Goal: Task Accomplishment & Management: Use online tool/utility

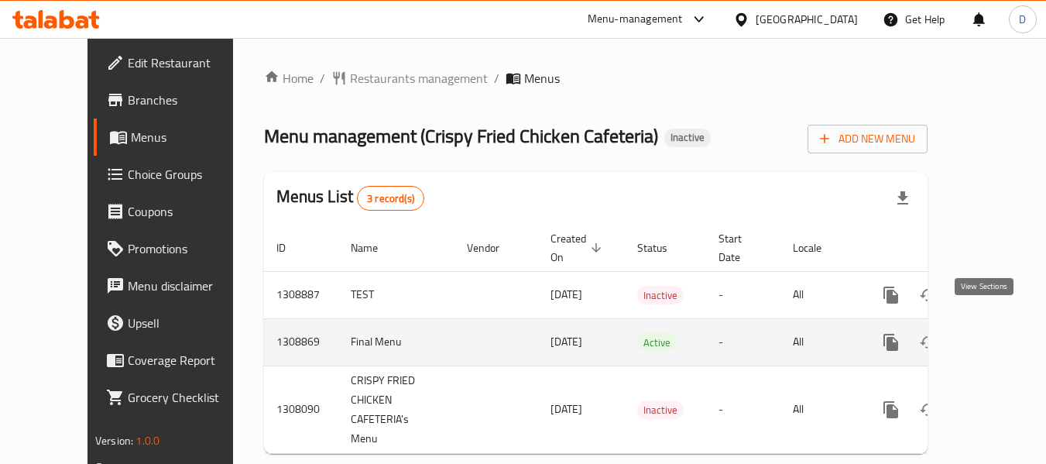
click at [996, 335] on icon "enhanced table" at bounding box center [1003, 342] width 14 height 14
click at [994, 333] on icon "enhanced table" at bounding box center [1003, 342] width 19 height 19
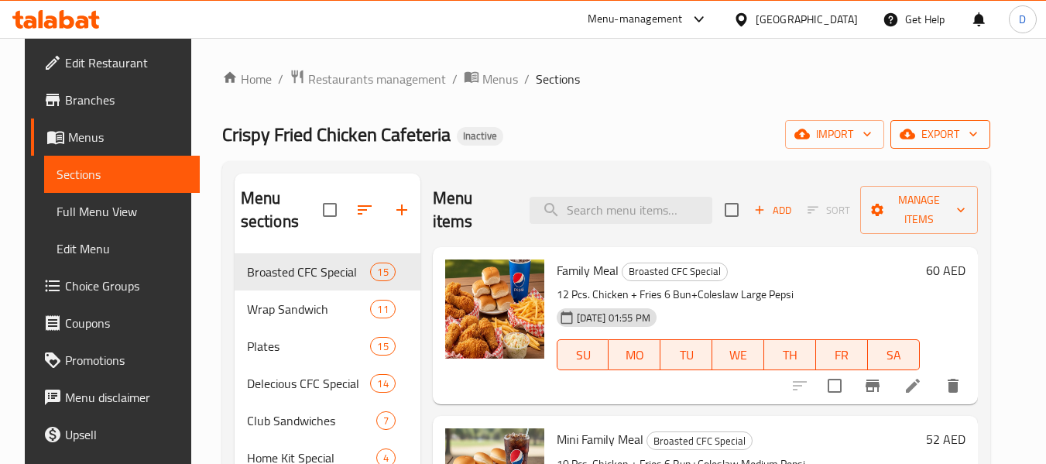
click at [969, 138] on span "export" at bounding box center [940, 134] width 75 height 19
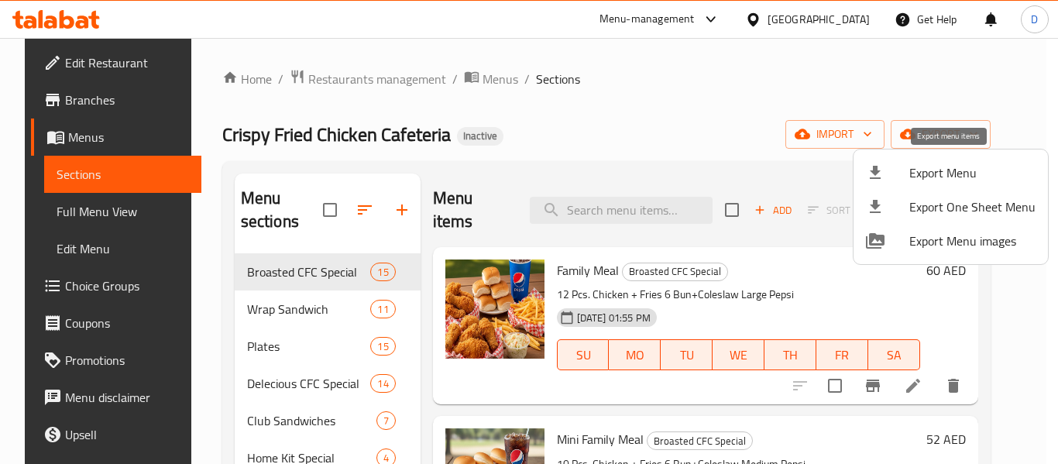
click at [954, 169] on span "Export Menu" at bounding box center [972, 172] width 126 height 19
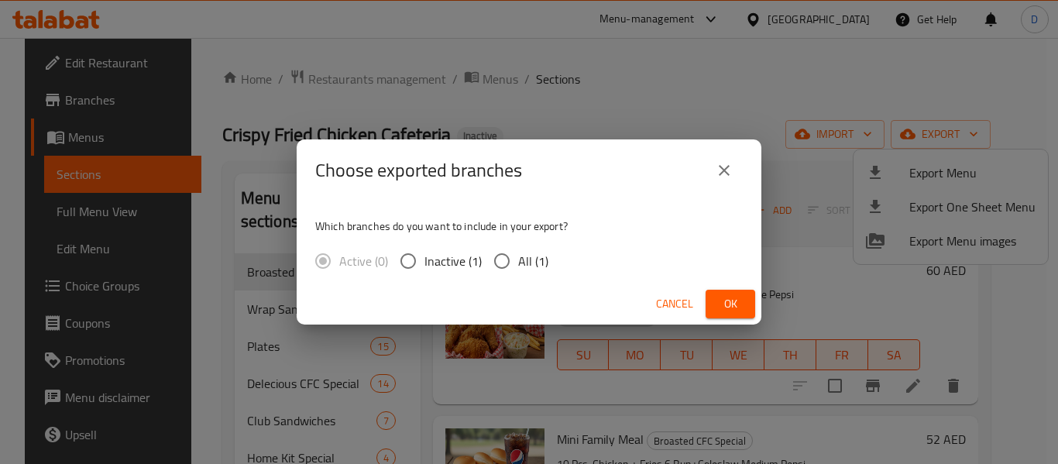
click at [522, 264] on span "All (1)" at bounding box center [533, 261] width 30 height 19
click at [518, 264] on input "All (1)" at bounding box center [502, 261] width 33 height 33
radio input "true"
click at [723, 297] on span "Ok" at bounding box center [730, 303] width 25 height 19
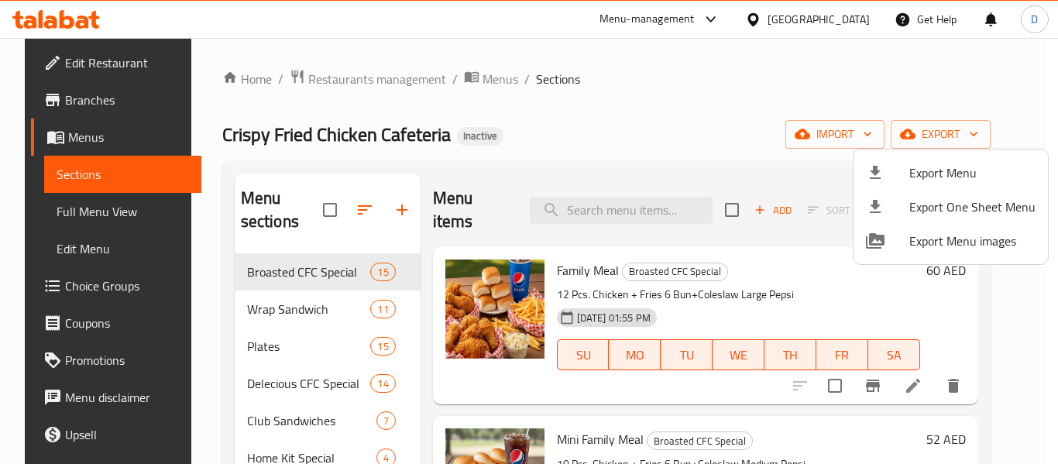
click at [119, 218] on div at bounding box center [529, 232] width 1058 height 464
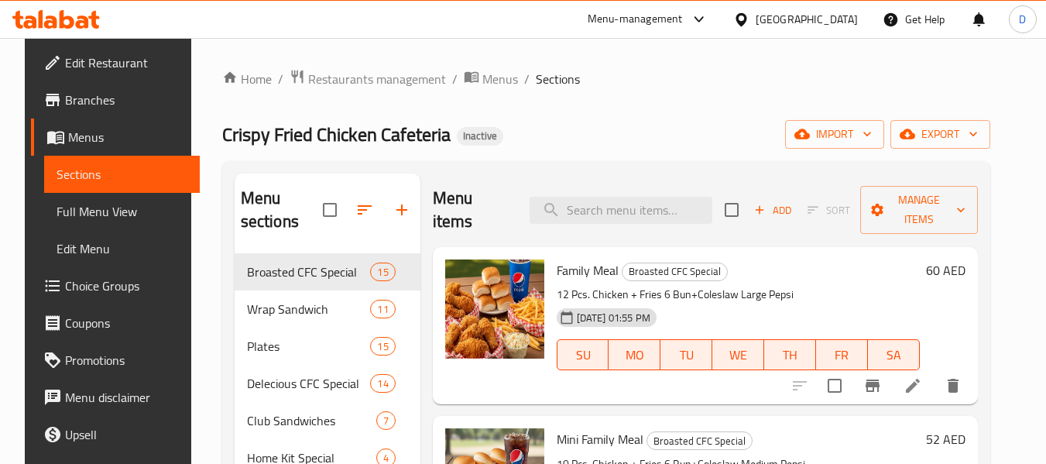
click at [114, 213] on span "Full Menu View" at bounding box center [122, 211] width 131 height 19
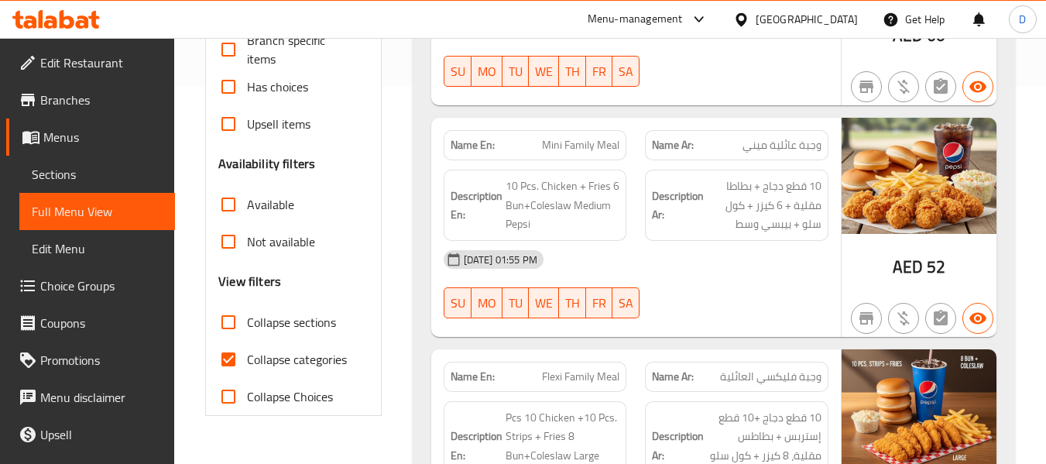
scroll to position [465, 0]
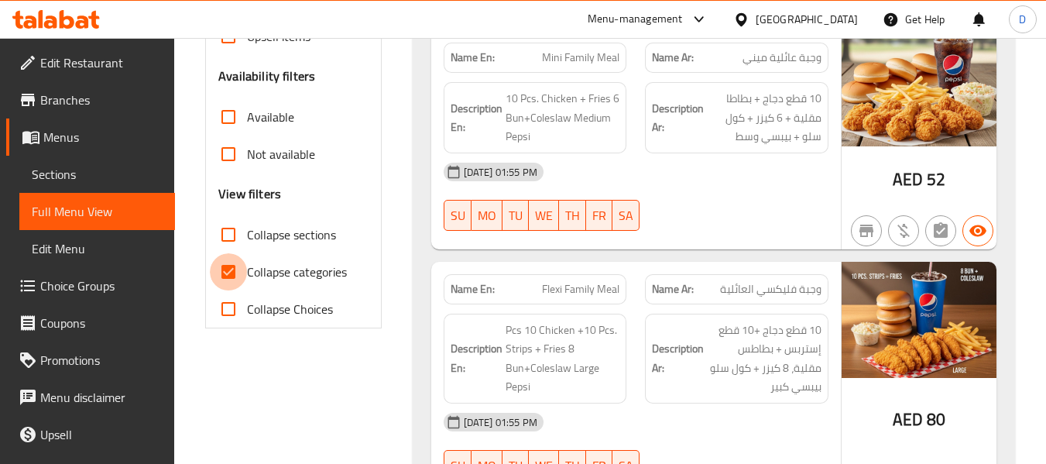
click at [233, 277] on input "Collapse categories" at bounding box center [228, 271] width 37 height 37
checkbox input "false"
